Goal: Task Accomplishment & Management: Manage account settings

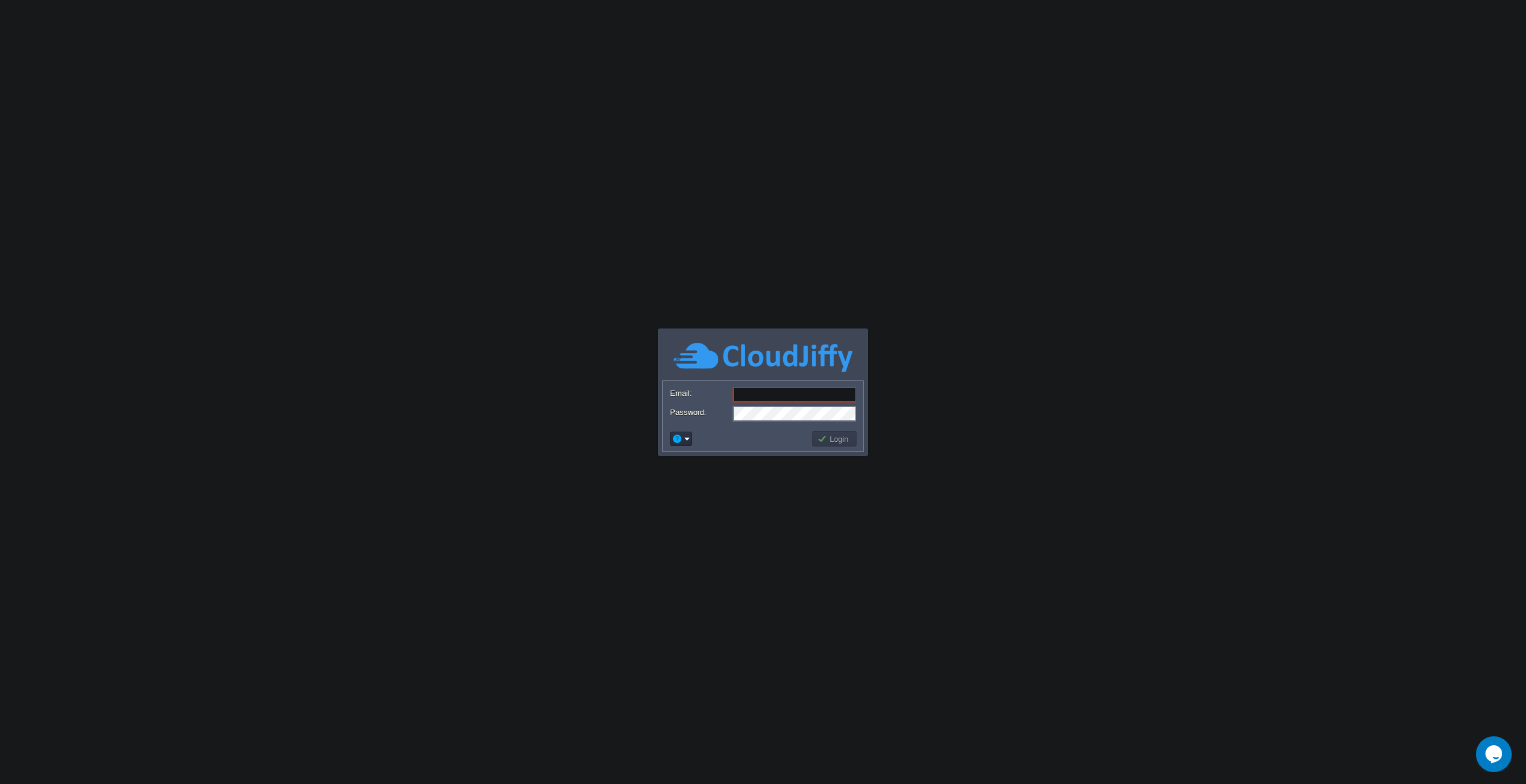
paste input "srodriguez@indisv.org"
type input "srodriguez@indisv.org"
click at [841, 442] on button "Login" at bounding box center [835, 438] width 34 height 11
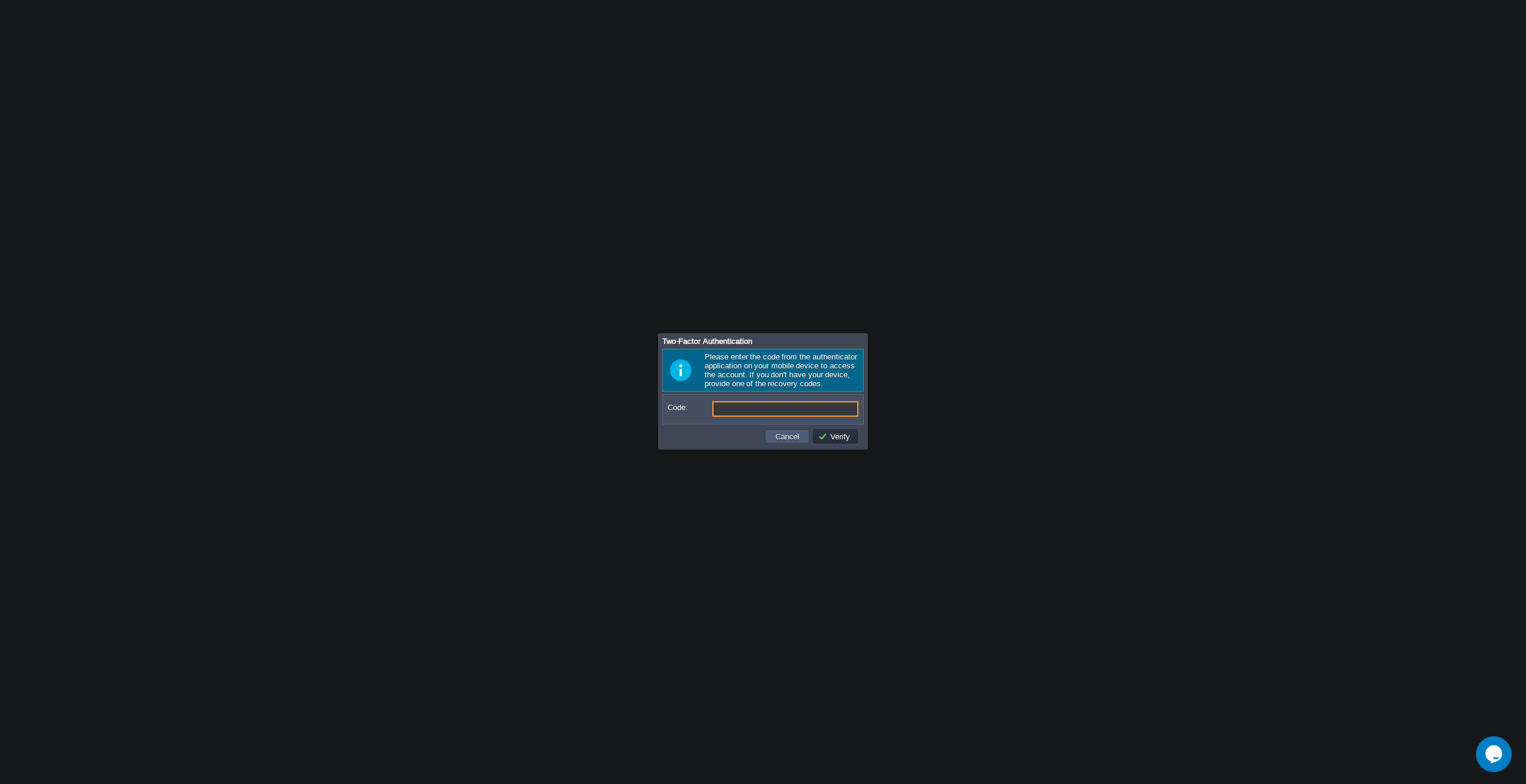
click at [778, 440] on button "Cancel" at bounding box center [787, 436] width 31 height 11
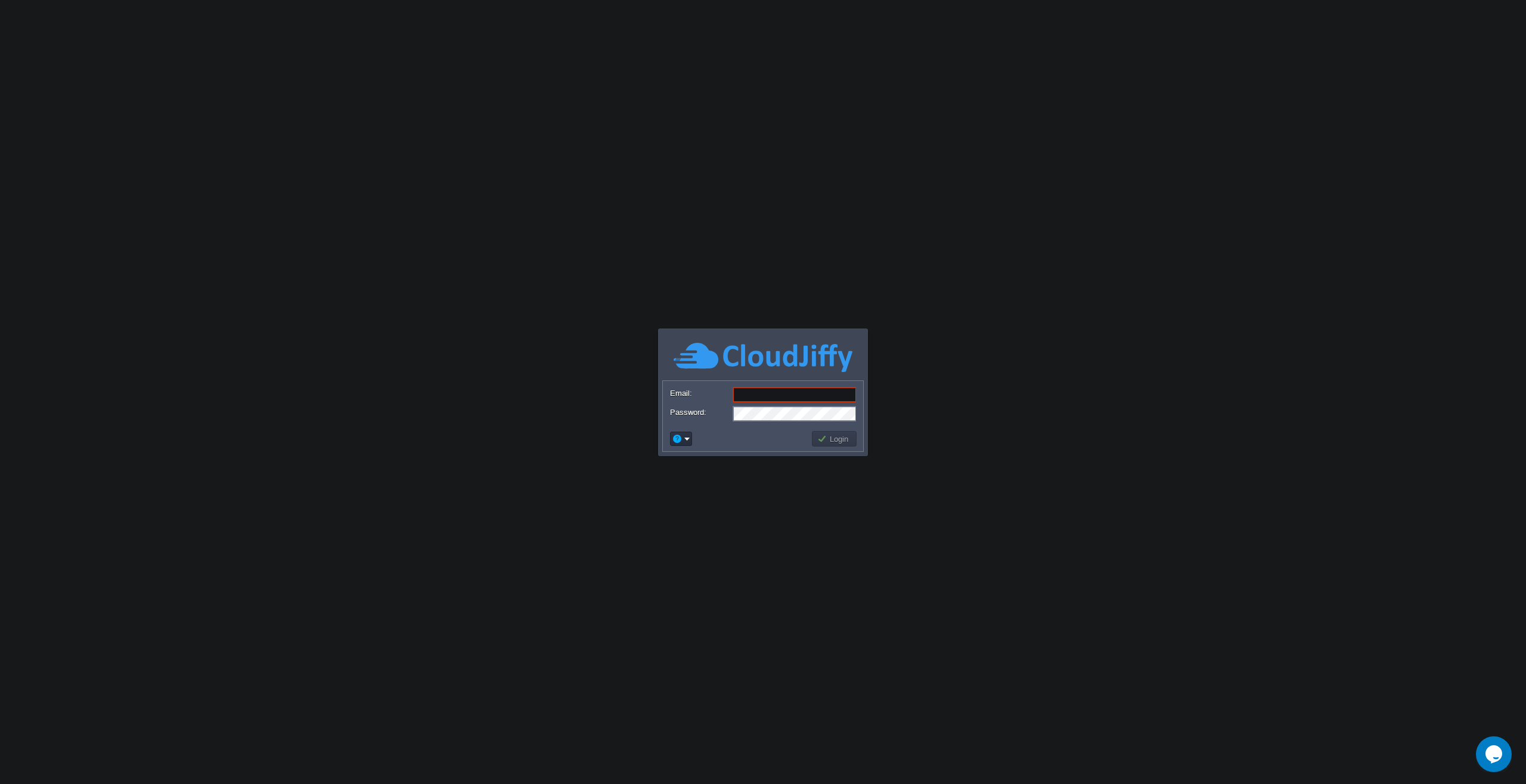
click at [772, 399] on input "Email:" at bounding box center [795, 394] width 124 height 15
paste input "[PERSON_NAME][EMAIL_ADDRESS][DOMAIN_NAME]"
type input "[PERSON_NAME][EMAIL_ADDRESS][DOMAIN_NAME]"
click at [827, 434] on button "Login" at bounding box center [835, 438] width 34 height 11
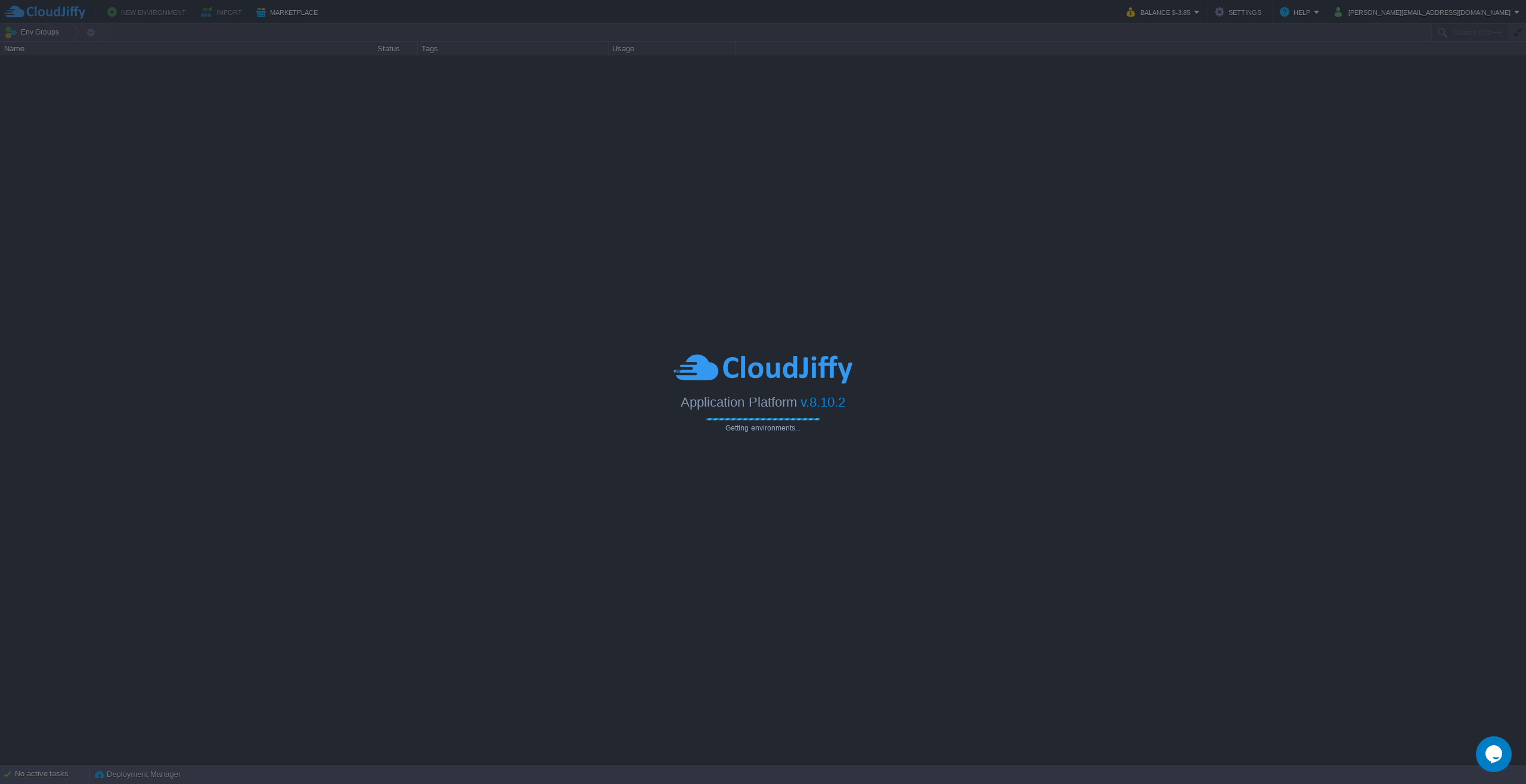
type input "Search (Ctrl+F)"
